Goal: Transaction & Acquisition: Purchase product/service

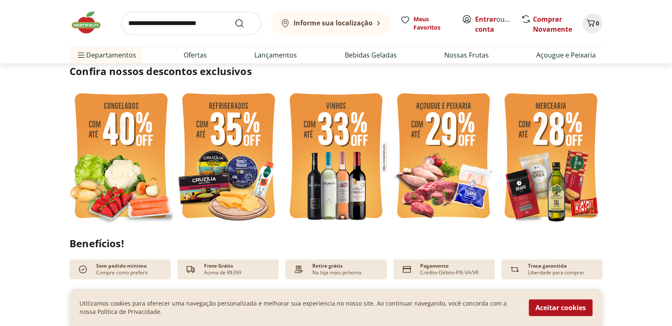
scroll to position [190, 0]
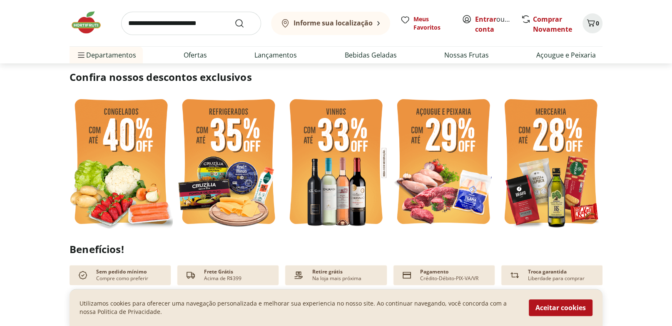
click at [154, 164] on img at bounding box center [121, 163] width 103 height 138
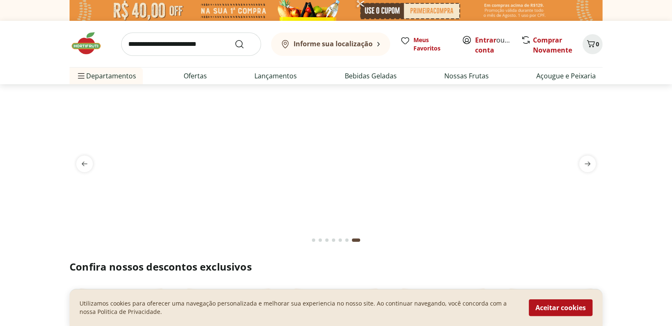
select select "**********"
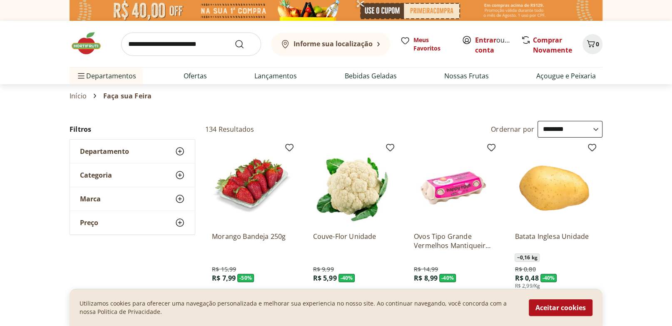
click at [168, 178] on div "Categoria" at bounding box center [132, 174] width 125 height 23
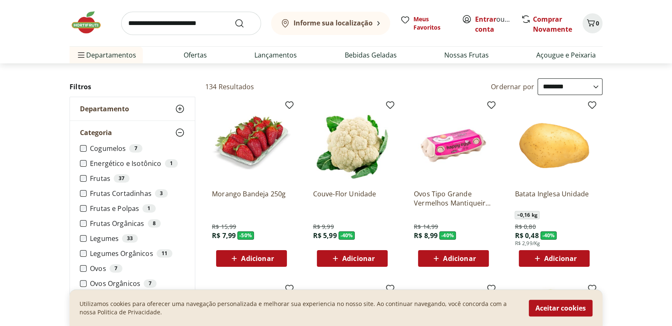
scroll to position [43, 0]
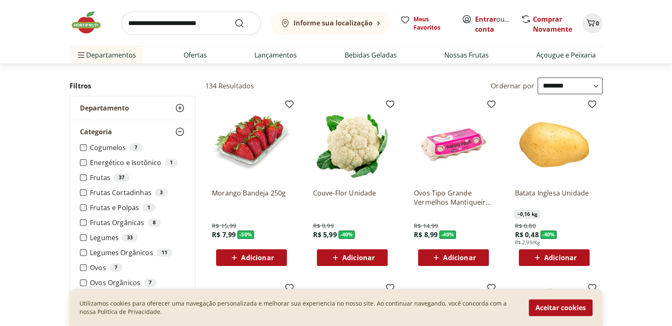
click at [144, 194] on label "Frutas Cortadinhas 3" at bounding box center [137, 192] width 95 height 8
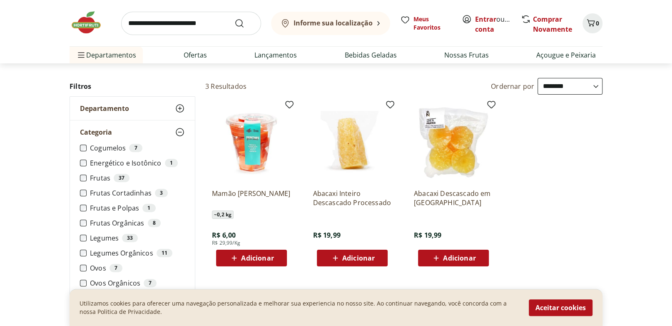
scroll to position [43, 0]
click at [140, 206] on label "Frutas e Polpas 1" at bounding box center [137, 207] width 95 height 8
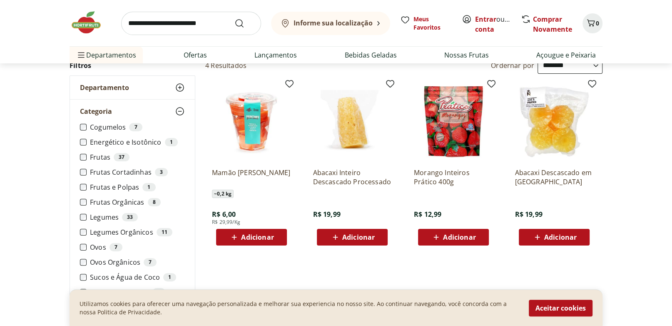
scroll to position [87, 0]
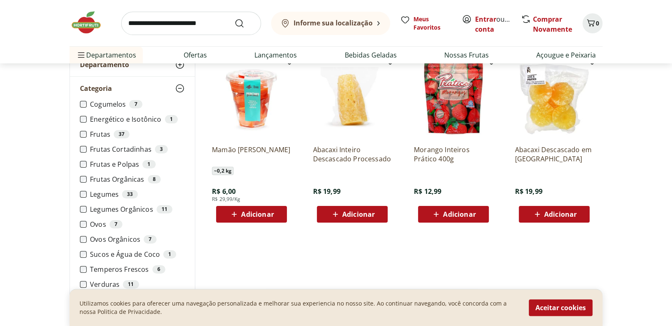
click at [131, 195] on div "33" at bounding box center [130, 194] width 16 height 8
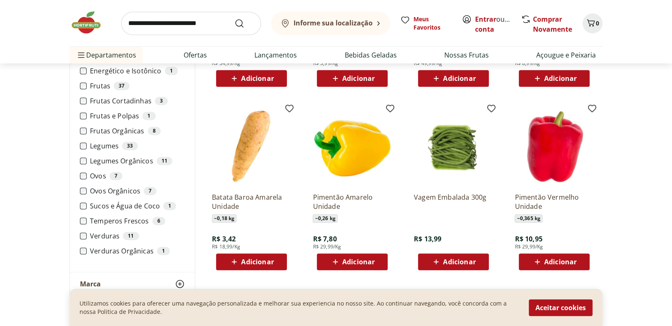
scroll to position [390, 0]
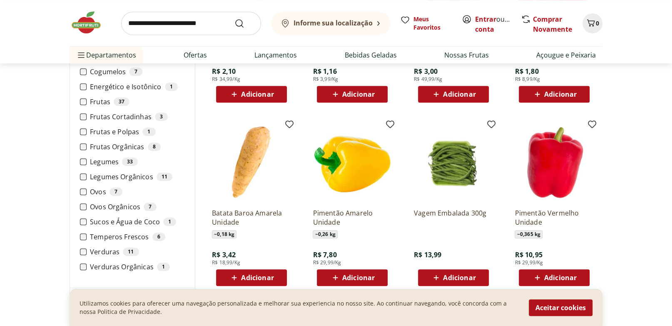
click at [135, 222] on label "Sucos e Água de Coco 1" at bounding box center [137, 221] width 95 height 8
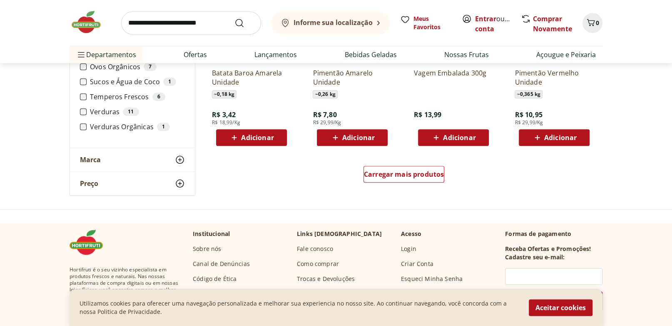
scroll to position [520, 0]
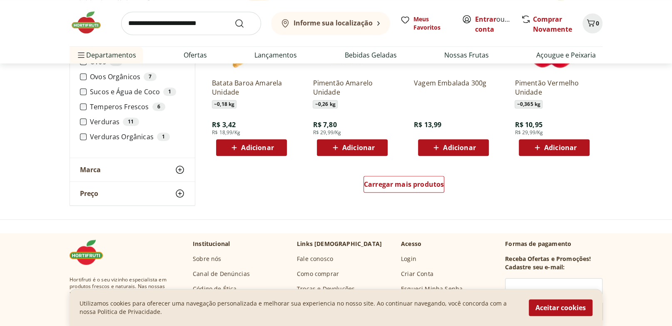
click at [112, 121] on label "Verduras 11" at bounding box center [137, 121] width 95 height 8
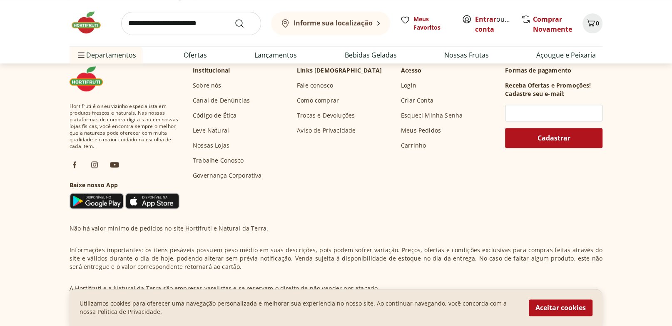
scroll to position [433, 0]
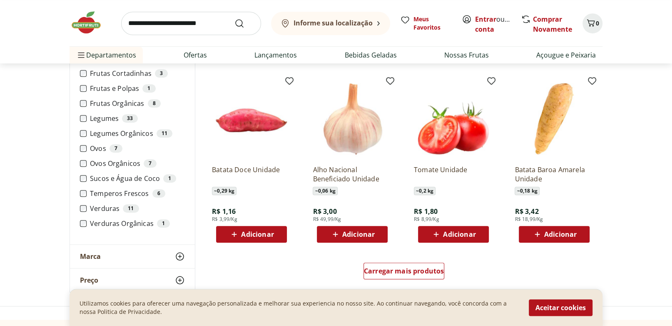
click at [102, 222] on label "Verduras Orgânicas 1" at bounding box center [137, 223] width 95 height 8
